Goal: Information Seeking & Learning: Learn about a topic

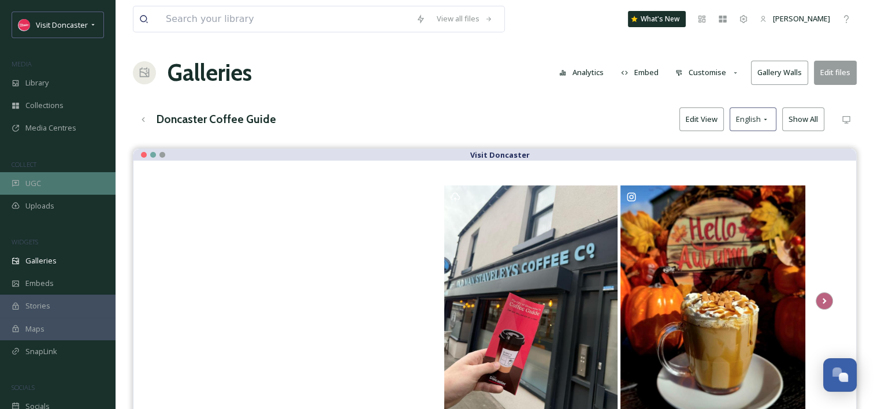
click at [50, 186] on div "UGC" at bounding box center [58, 183] width 116 height 23
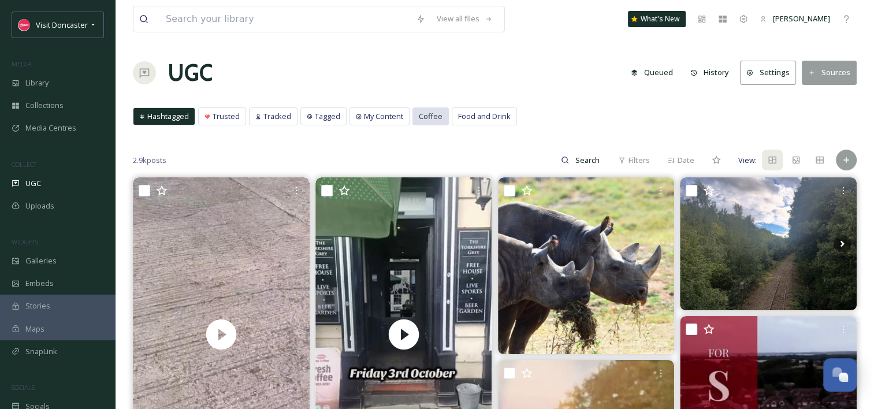
click at [435, 118] on span "Coffee" at bounding box center [431, 116] width 24 height 11
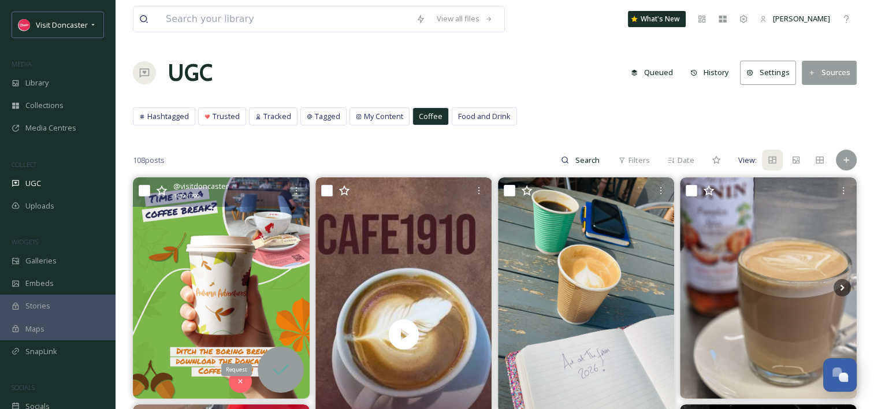
click at [276, 383] on div "Request" at bounding box center [281, 370] width 46 height 46
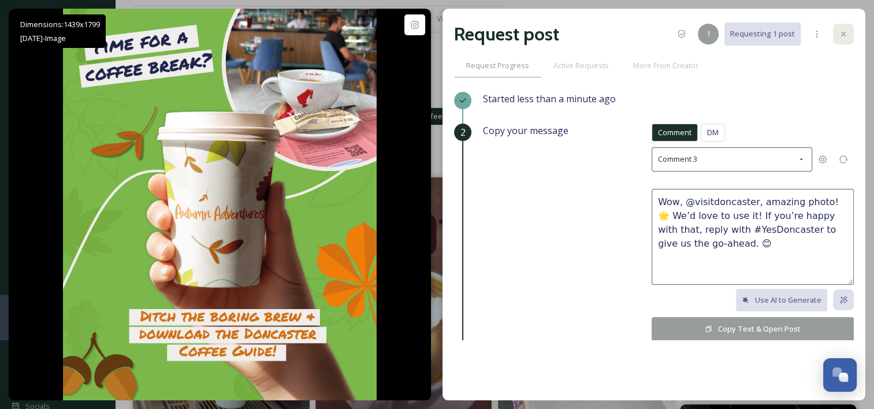
click at [844, 39] on div at bounding box center [843, 34] width 21 height 21
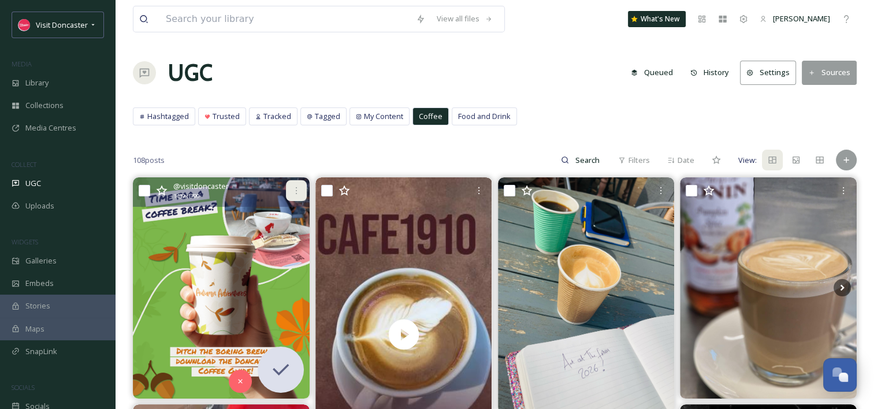
click at [296, 192] on icon at bounding box center [296, 190] width 9 height 9
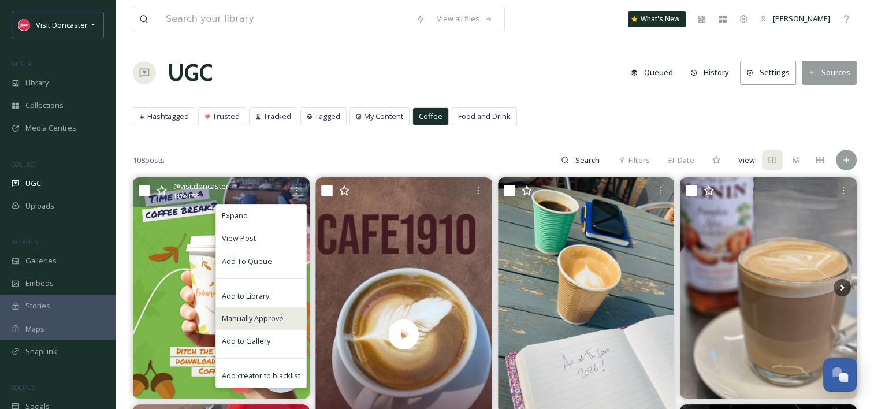
click at [268, 319] on span "Manually Approve" at bounding box center [253, 318] width 62 height 11
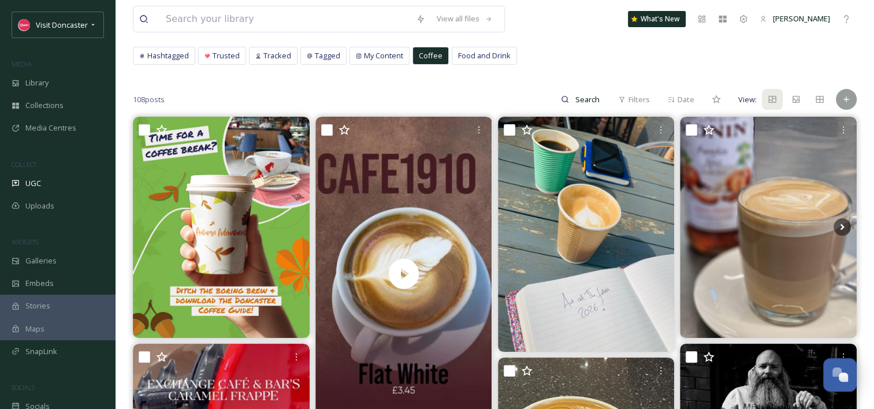
scroll to position [42, 0]
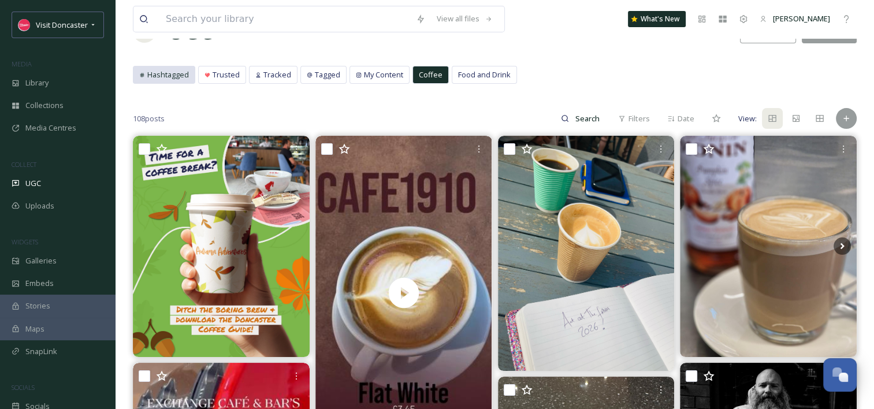
click at [176, 75] on span "Hashtagged" at bounding box center [168, 74] width 42 height 11
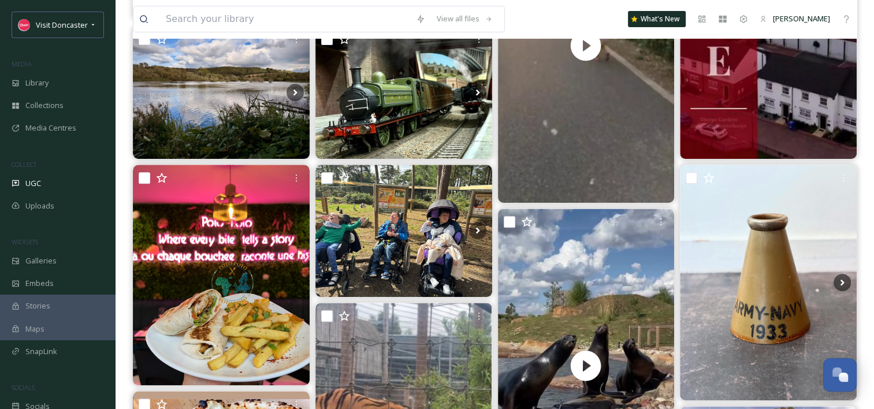
scroll to position [390, 0]
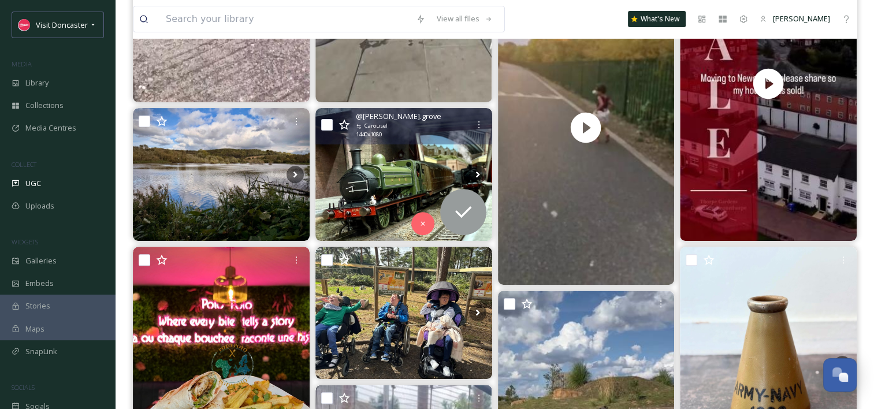
click at [400, 200] on img at bounding box center [404, 174] width 177 height 132
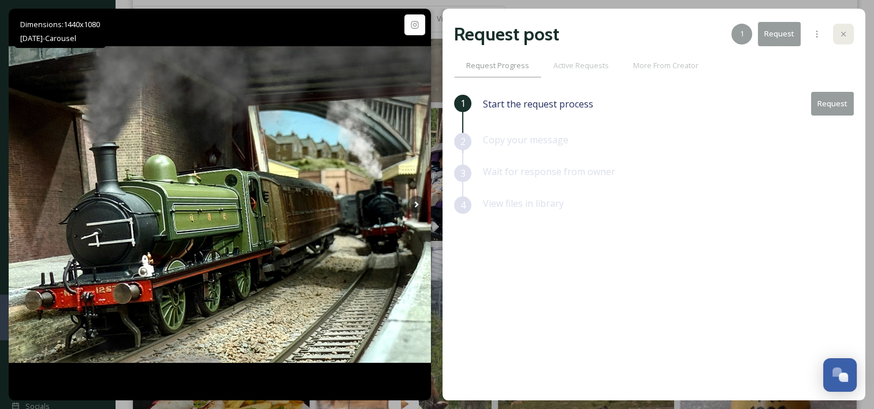
click at [852, 37] on div at bounding box center [843, 34] width 21 height 21
